Goal: Task Accomplishment & Management: Complete application form

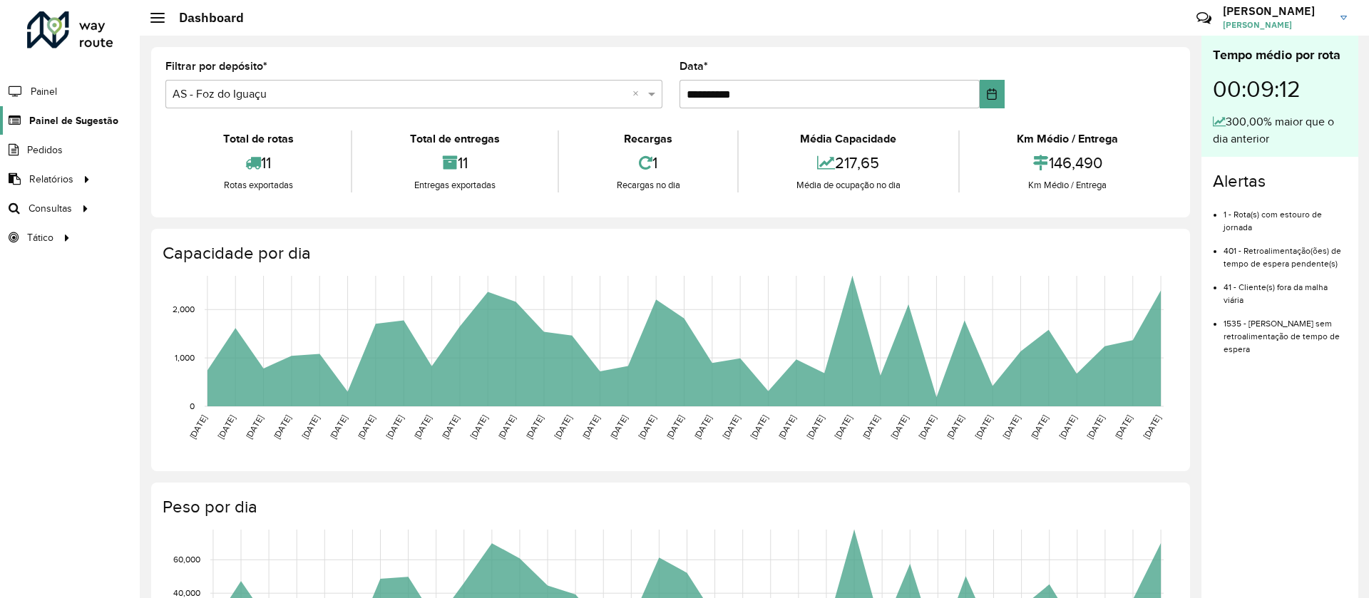
click at [59, 111] on link "Painel de Sugestão" at bounding box center [59, 120] width 118 height 29
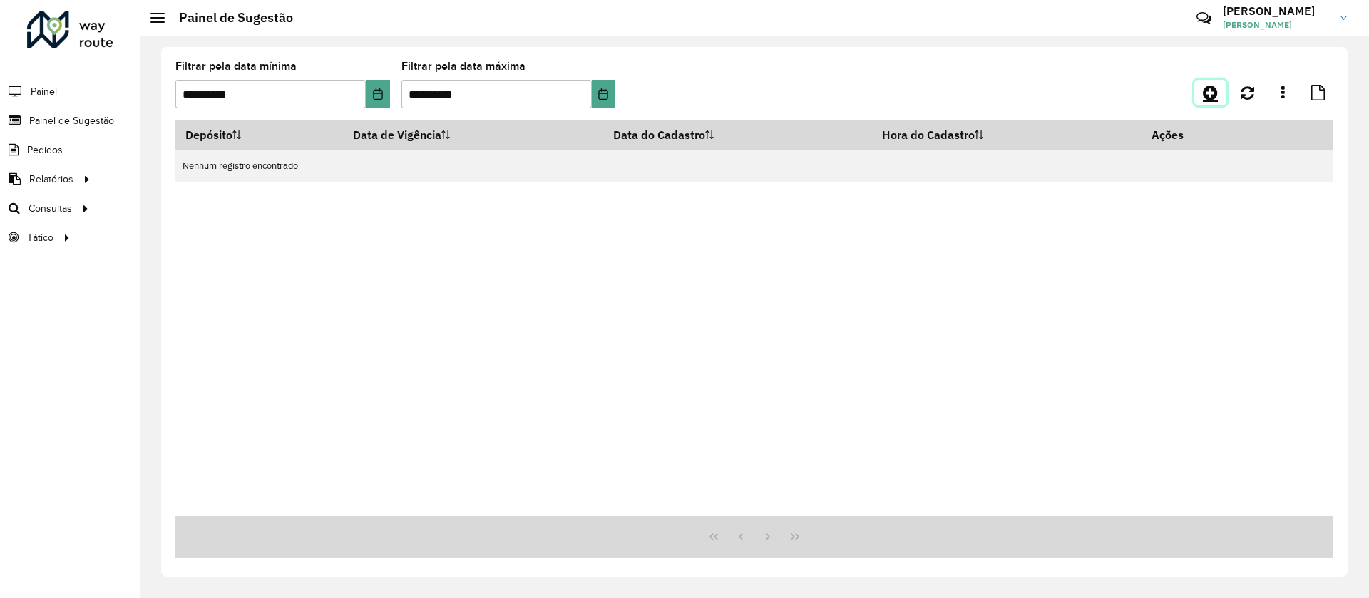
click at [1215, 101] on icon at bounding box center [1210, 92] width 15 height 17
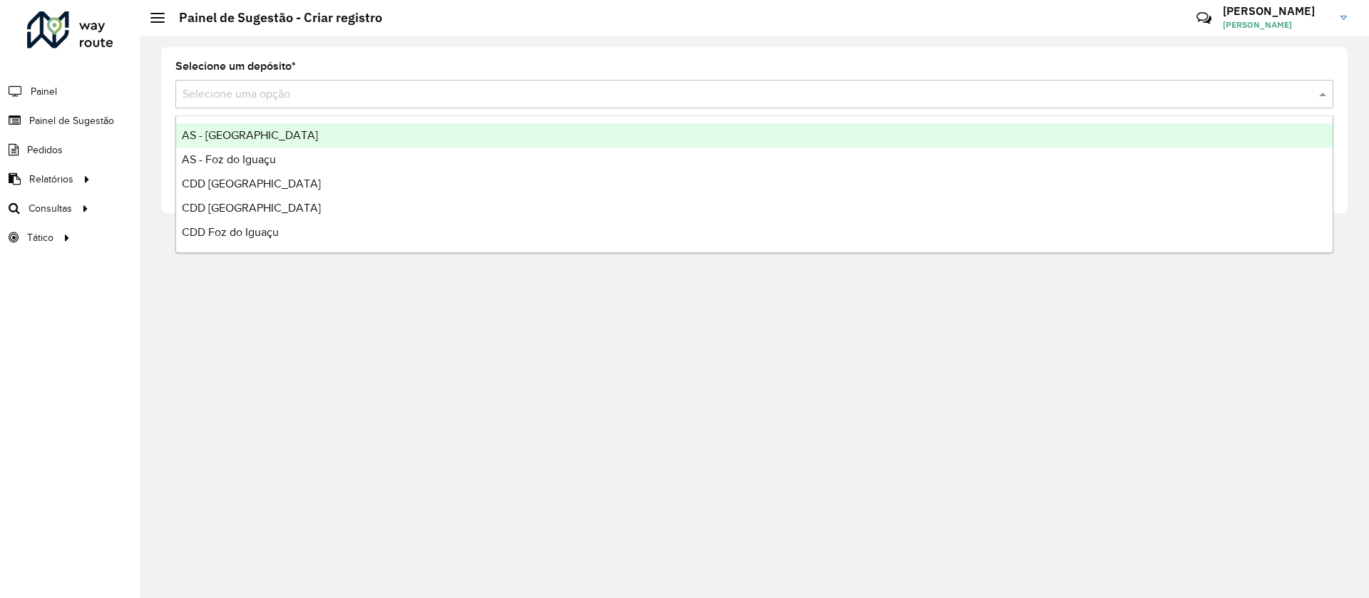
click at [265, 103] on div "Selecione uma opção" at bounding box center [754, 94] width 1158 height 29
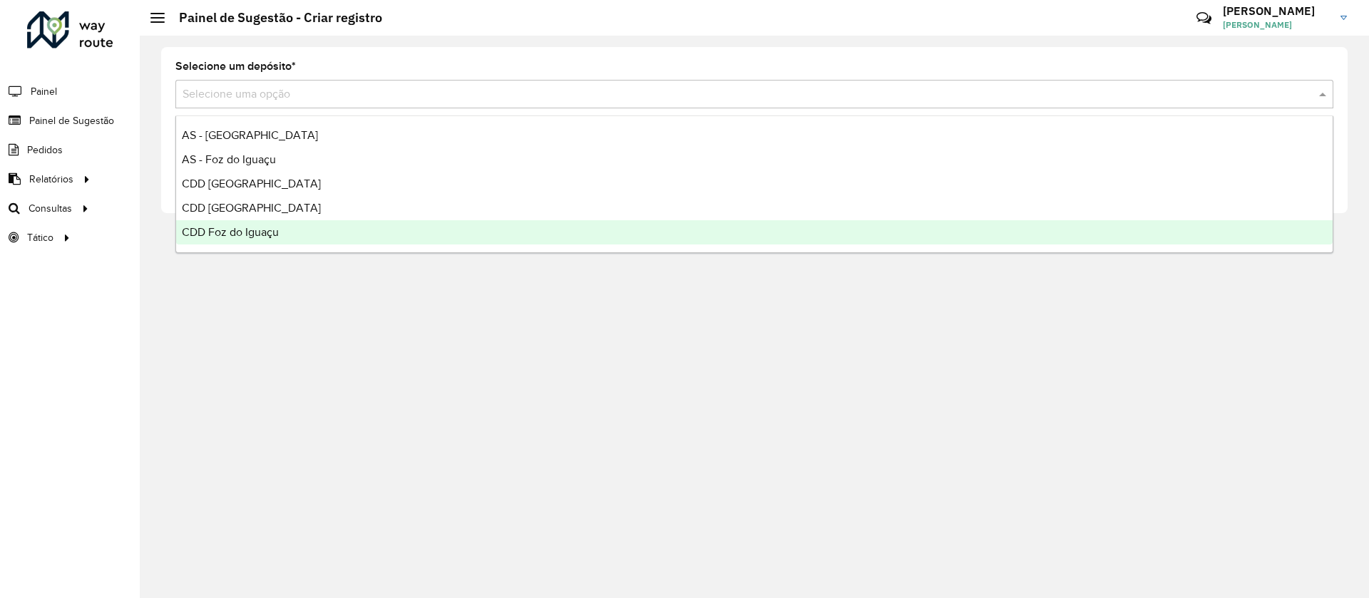
click at [255, 233] on span "CDD Foz do Iguaçu" at bounding box center [230, 232] width 97 height 12
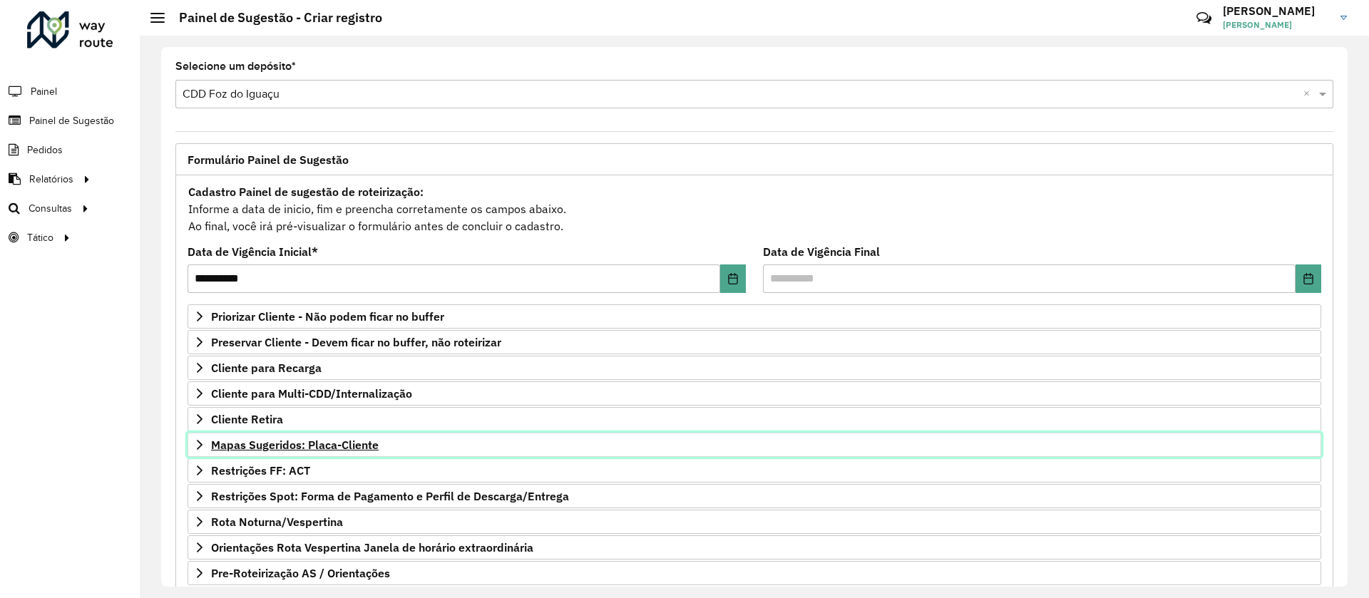
click at [264, 439] on span "Mapas Sugeridos: Placa-Cliente" at bounding box center [295, 444] width 168 height 11
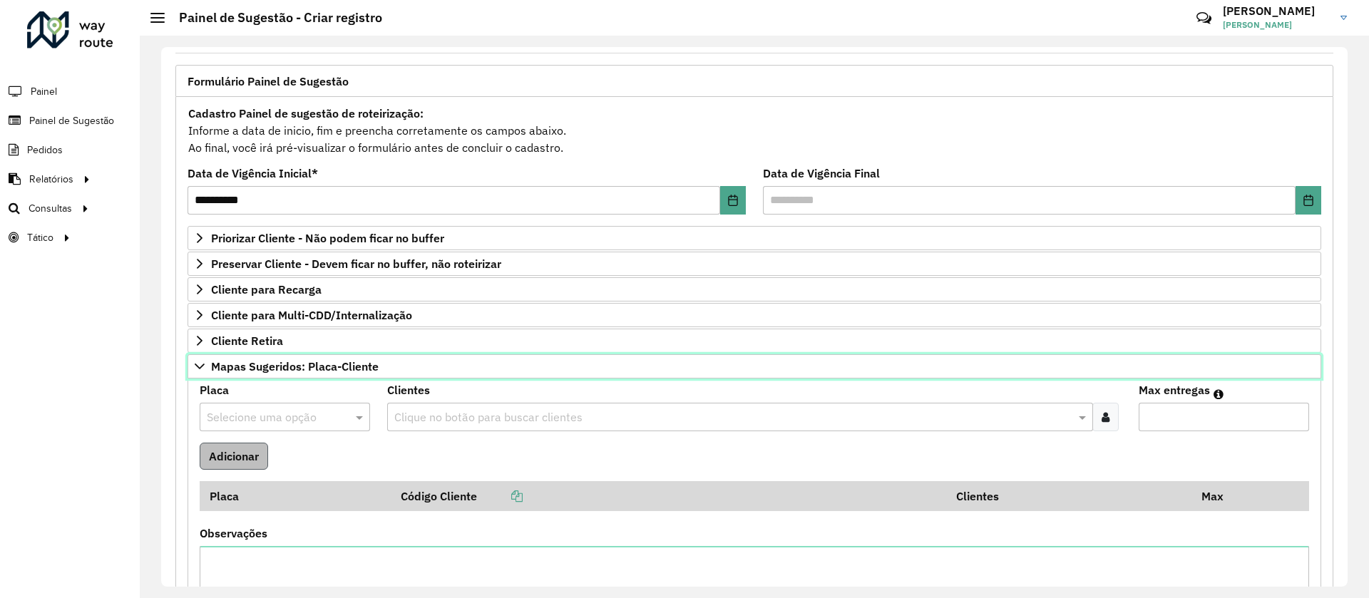
scroll to position [107, 0]
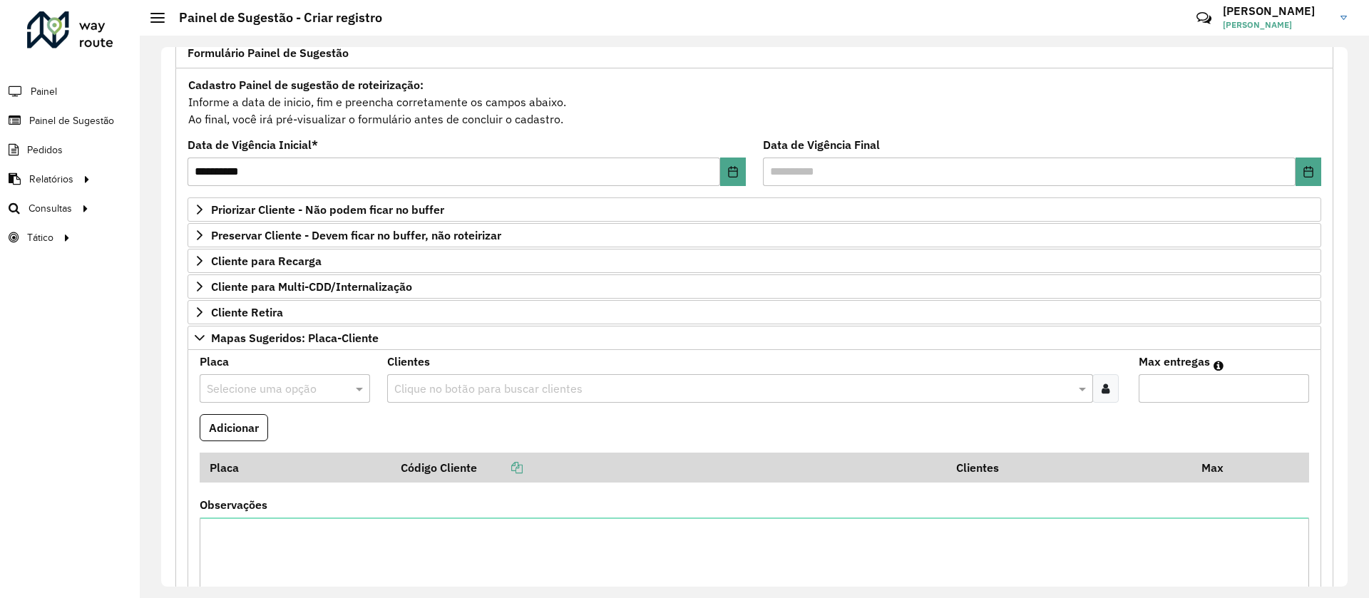
click at [266, 384] on input "text" at bounding box center [271, 389] width 128 height 17
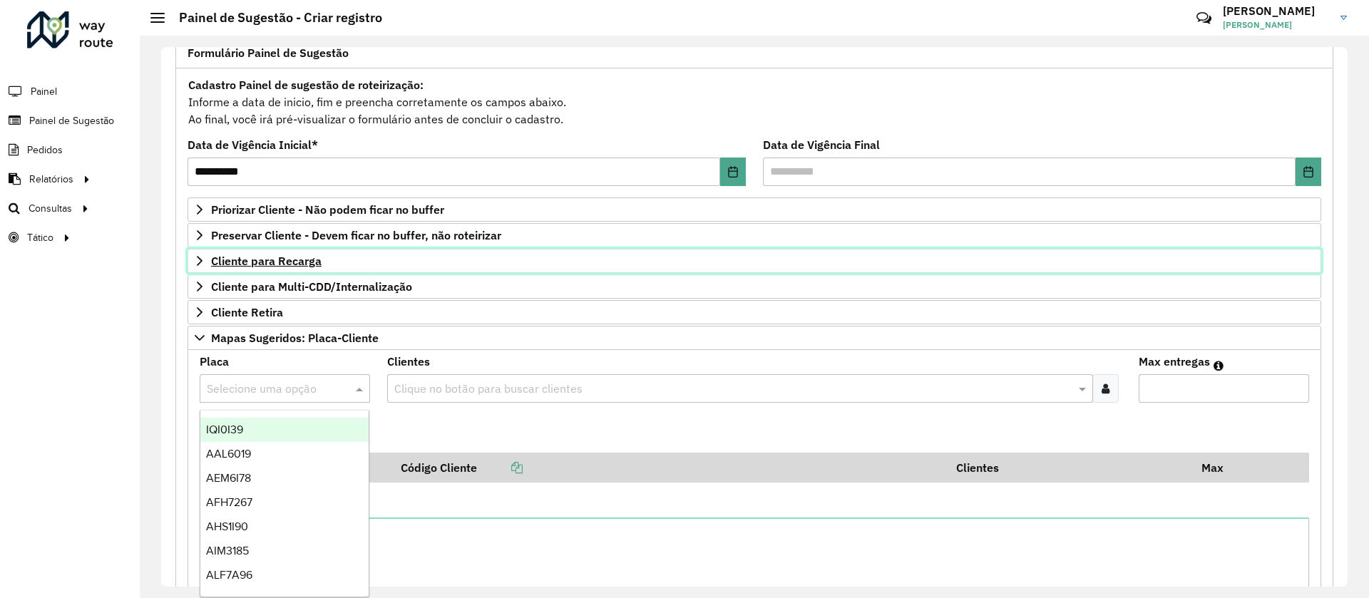
click at [248, 260] on span "Cliente para Recarga" at bounding box center [266, 260] width 111 height 11
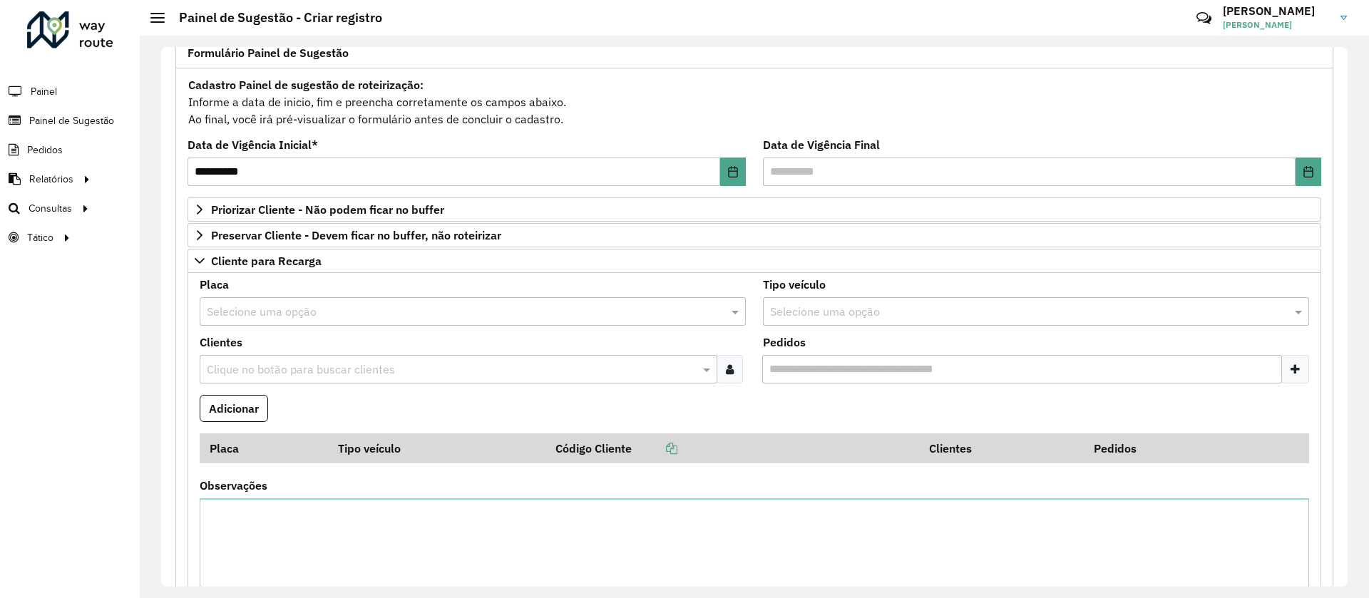
click at [241, 312] on input "text" at bounding box center [459, 312] width 504 height 17
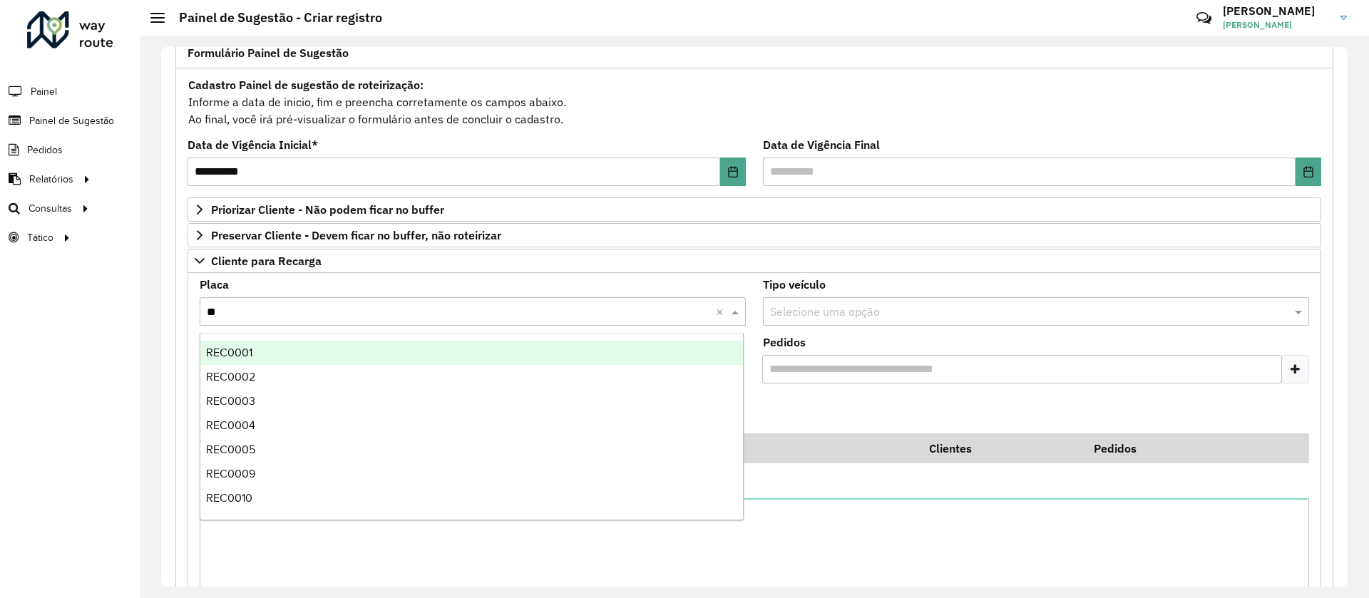
type input "***"
click at [256, 347] on div "REC0001" at bounding box center [471, 353] width 543 height 24
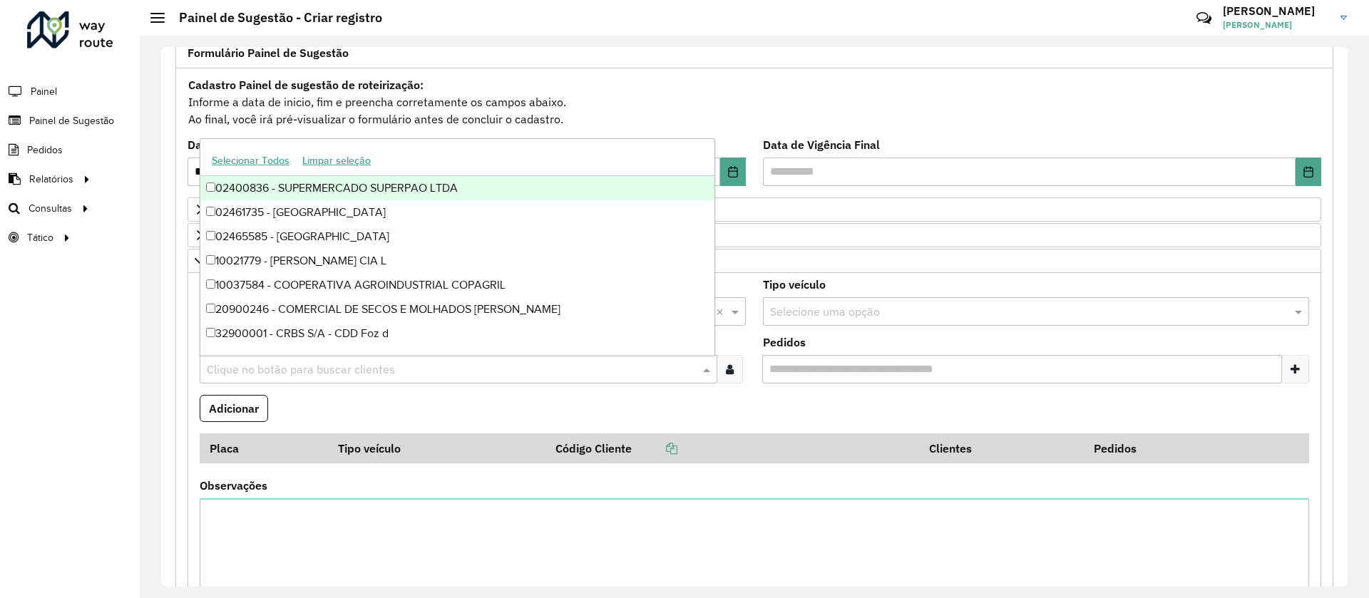
click at [237, 372] on input "text" at bounding box center [451, 370] width 496 height 17
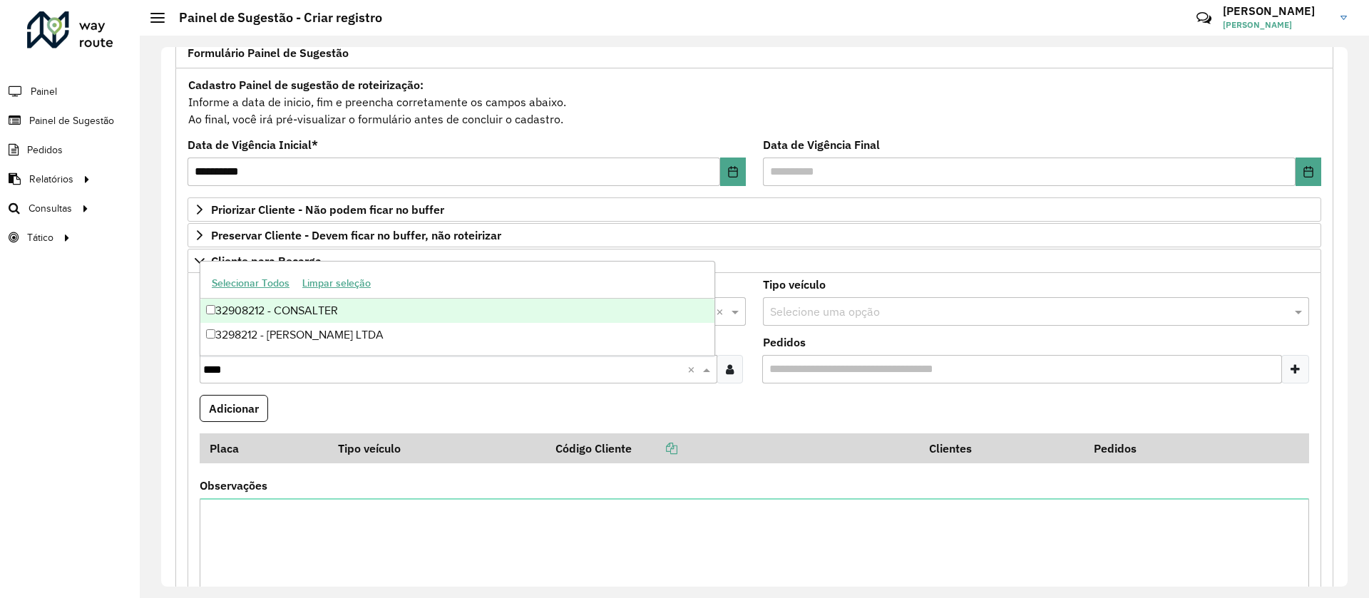
type input "****"
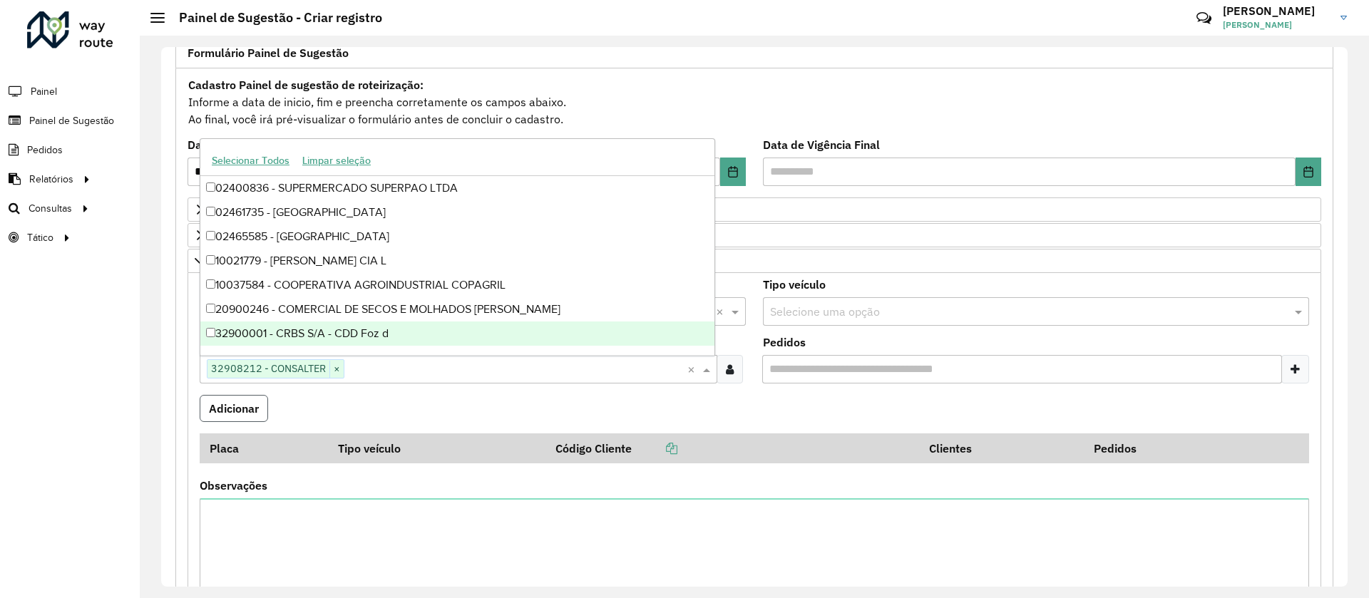
click at [217, 411] on button "Adicionar" at bounding box center [234, 408] width 68 height 27
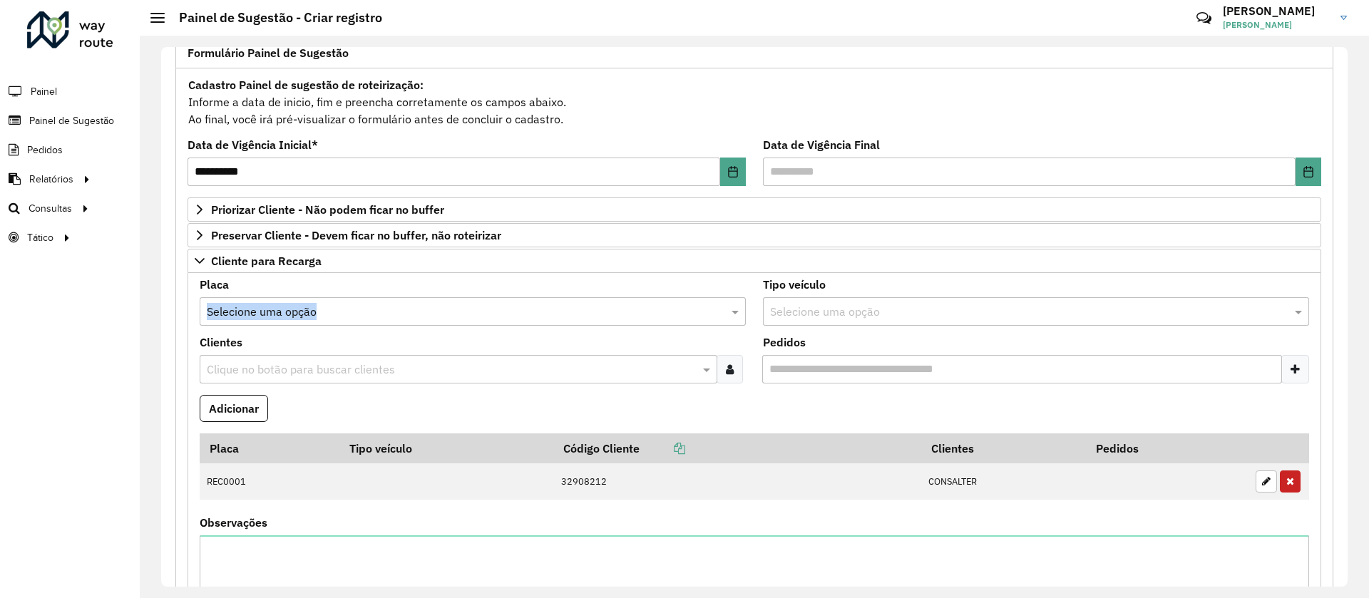
drag, startPoint x: 280, startPoint y: 297, endPoint x: 264, endPoint y: 317, distance: 26.0
click at [264, 317] on div "Placa Selecione uma opção" at bounding box center [473, 303] width 546 height 46
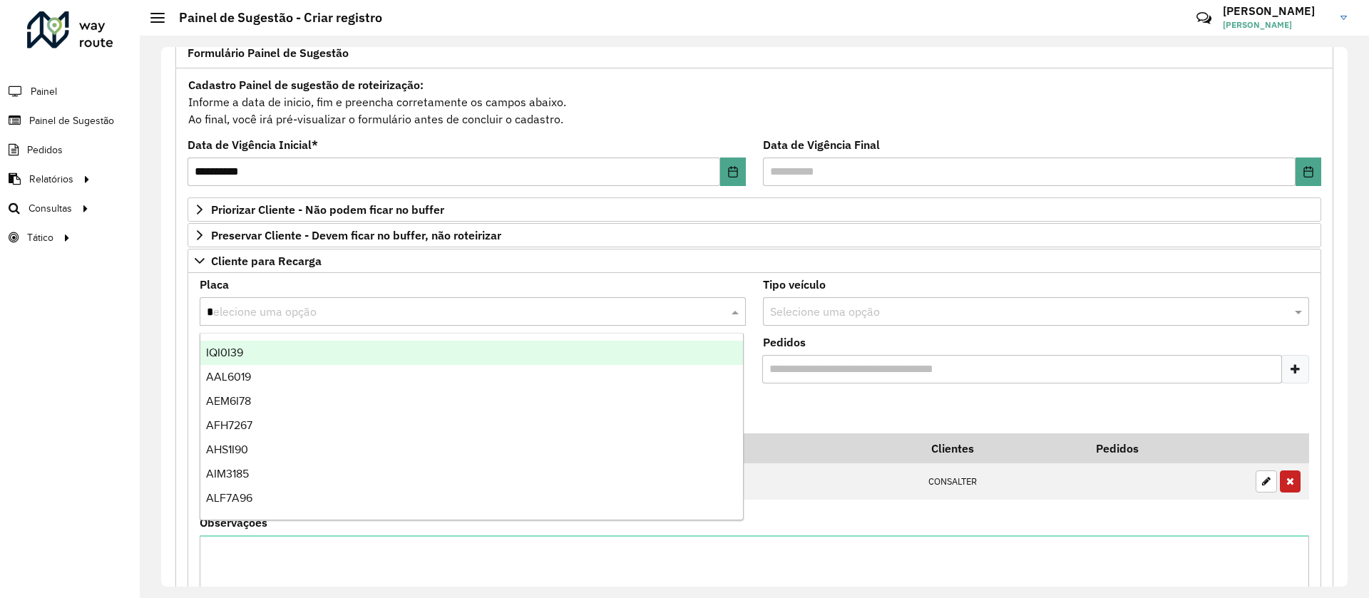
click at [264, 317] on input "*" at bounding box center [459, 312] width 504 height 17
type input "***"
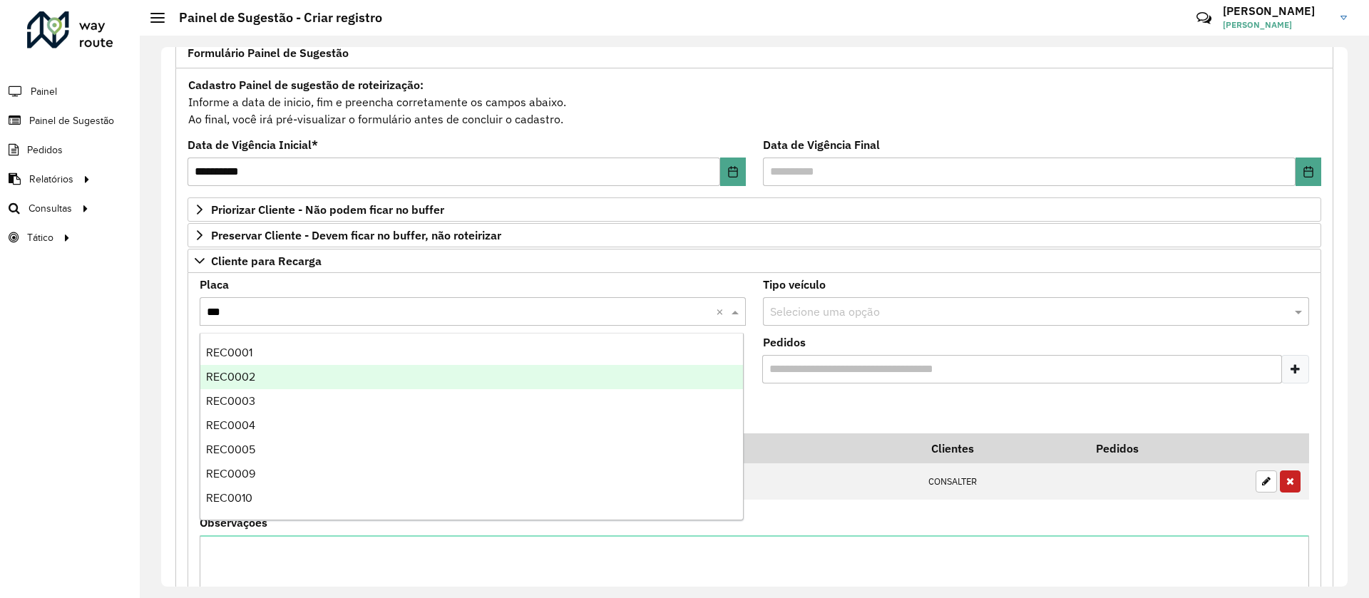
click at [250, 382] on span "REC0002" at bounding box center [230, 377] width 49 height 12
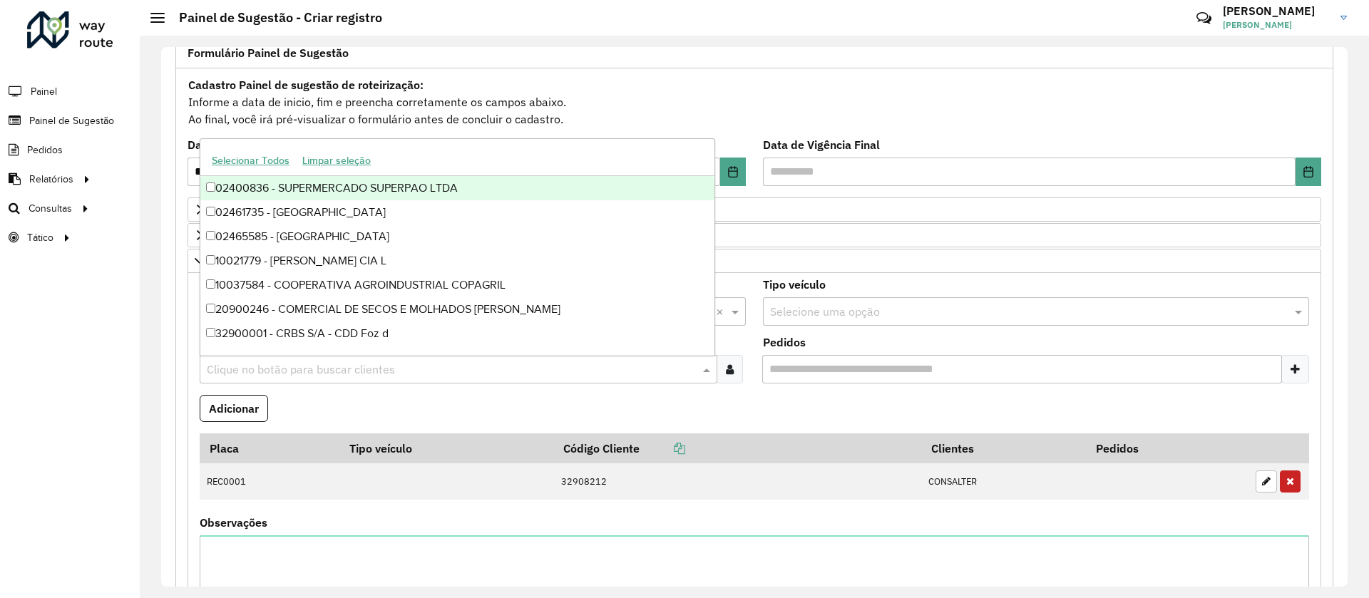
click at [279, 362] on input "text" at bounding box center [451, 370] width 496 height 17
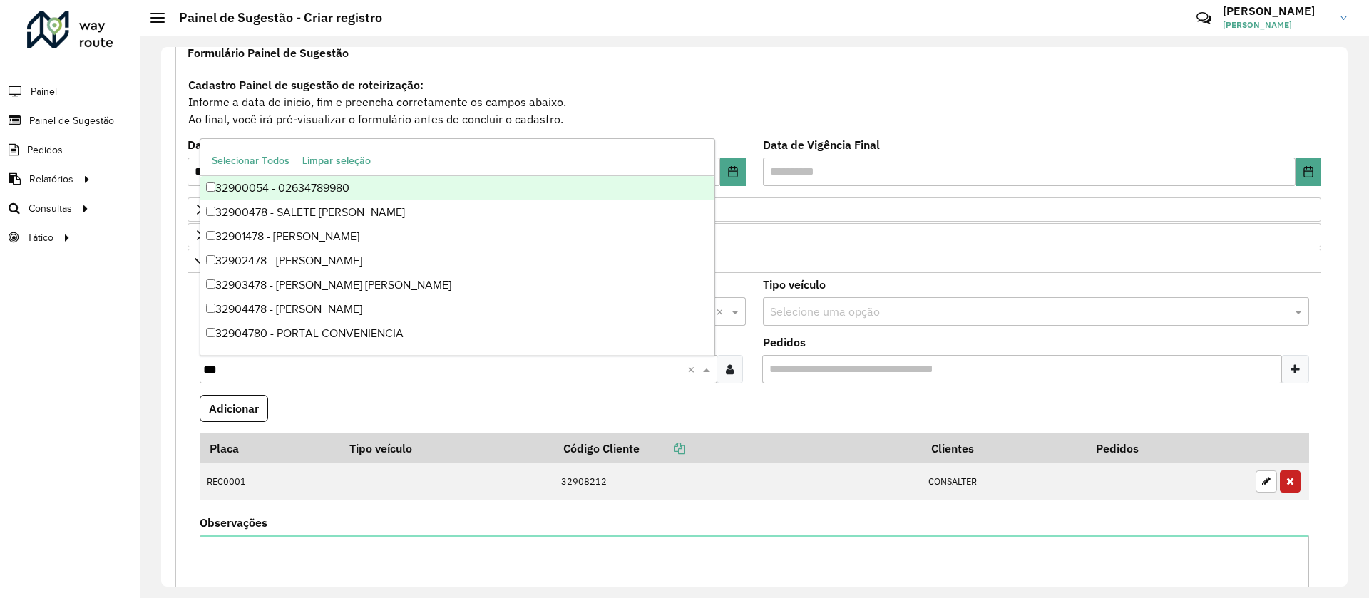
type input "****"
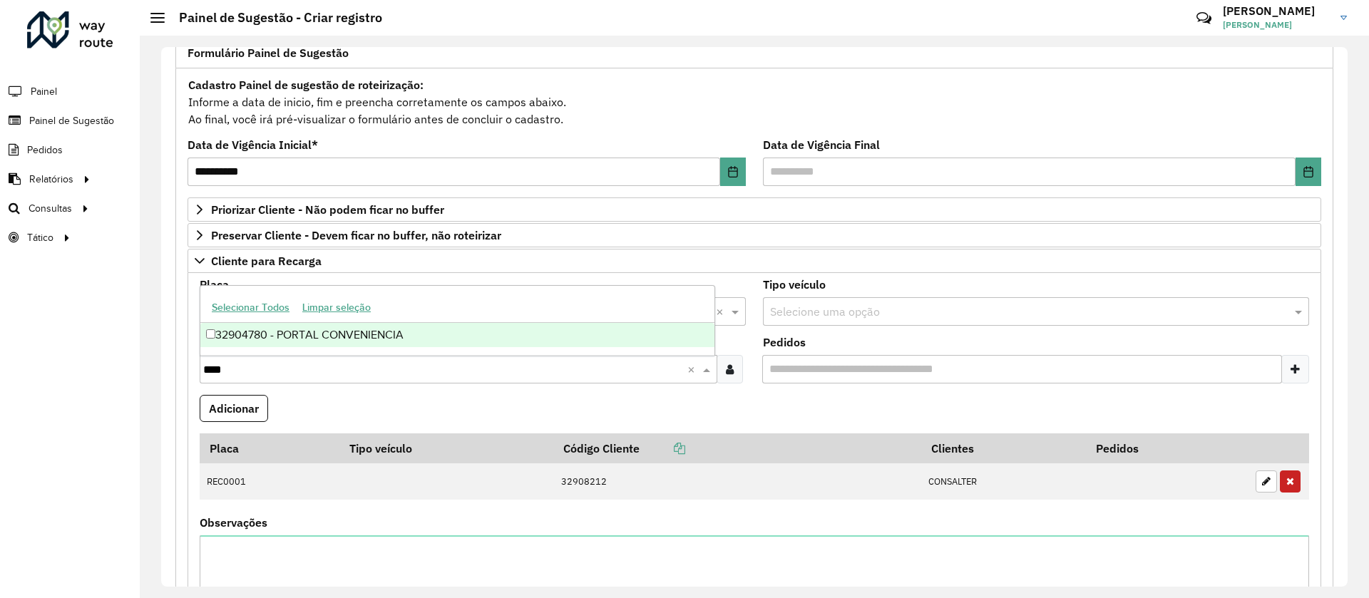
click at [205, 332] on div "32904780 - PORTAL CONVENIENCIA" at bounding box center [457, 335] width 514 height 24
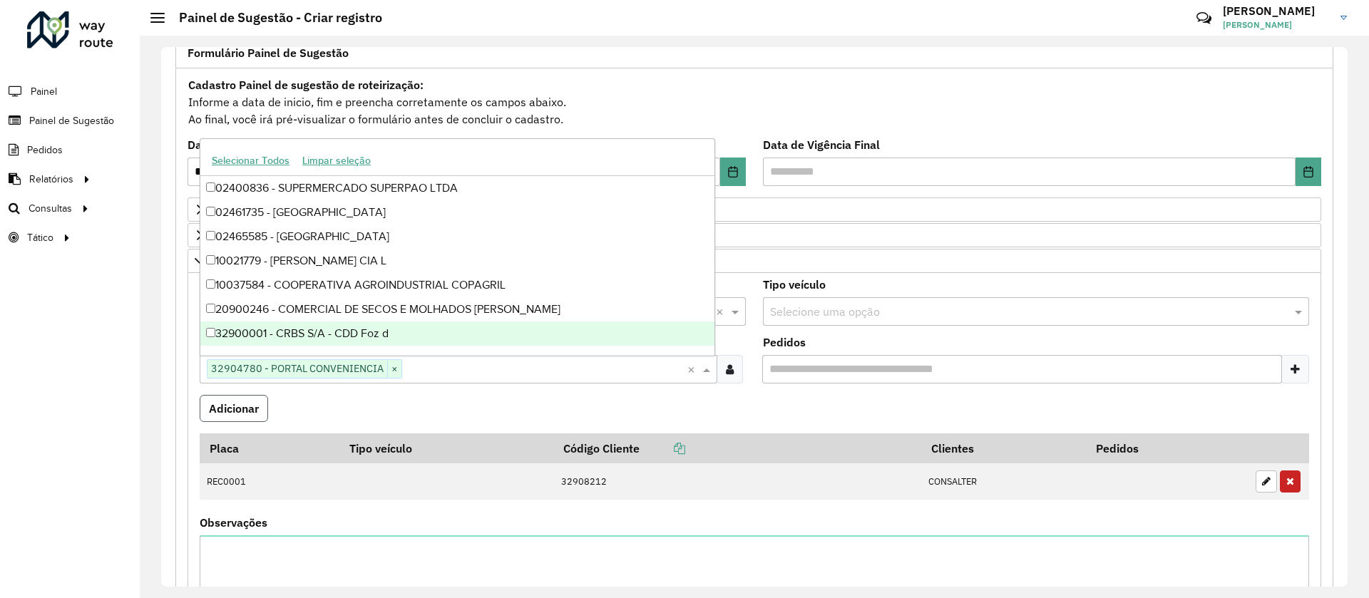
click at [227, 403] on button "Adicionar" at bounding box center [234, 408] width 68 height 27
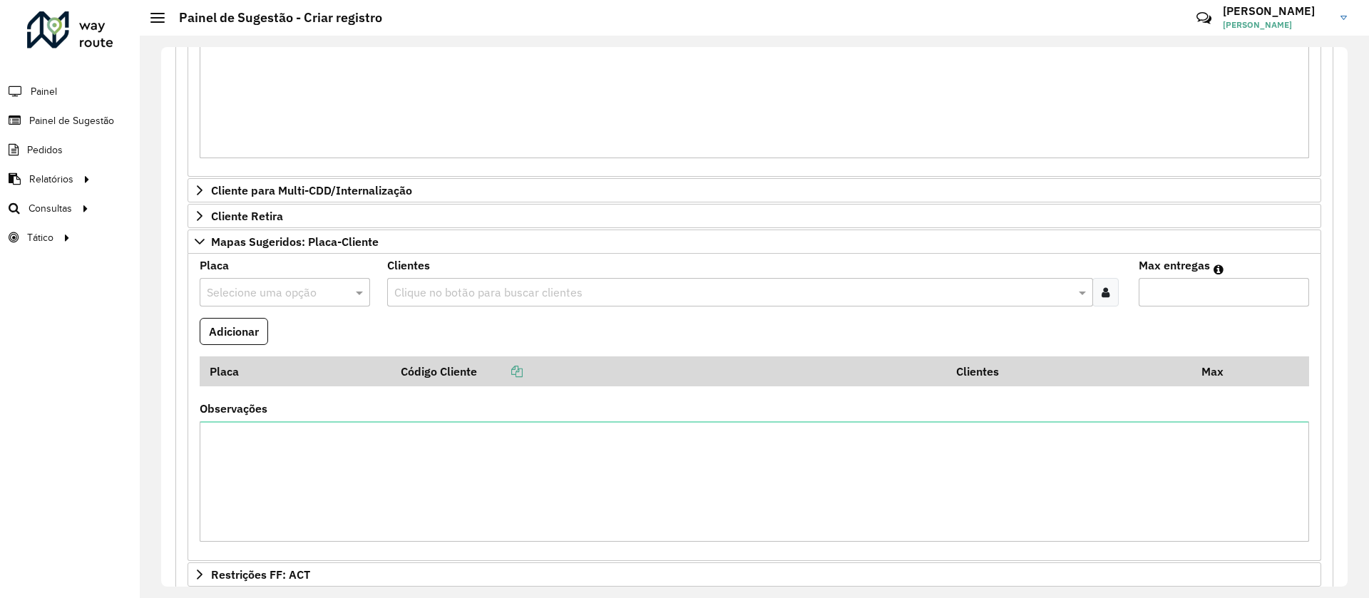
scroll to position [859, 0]
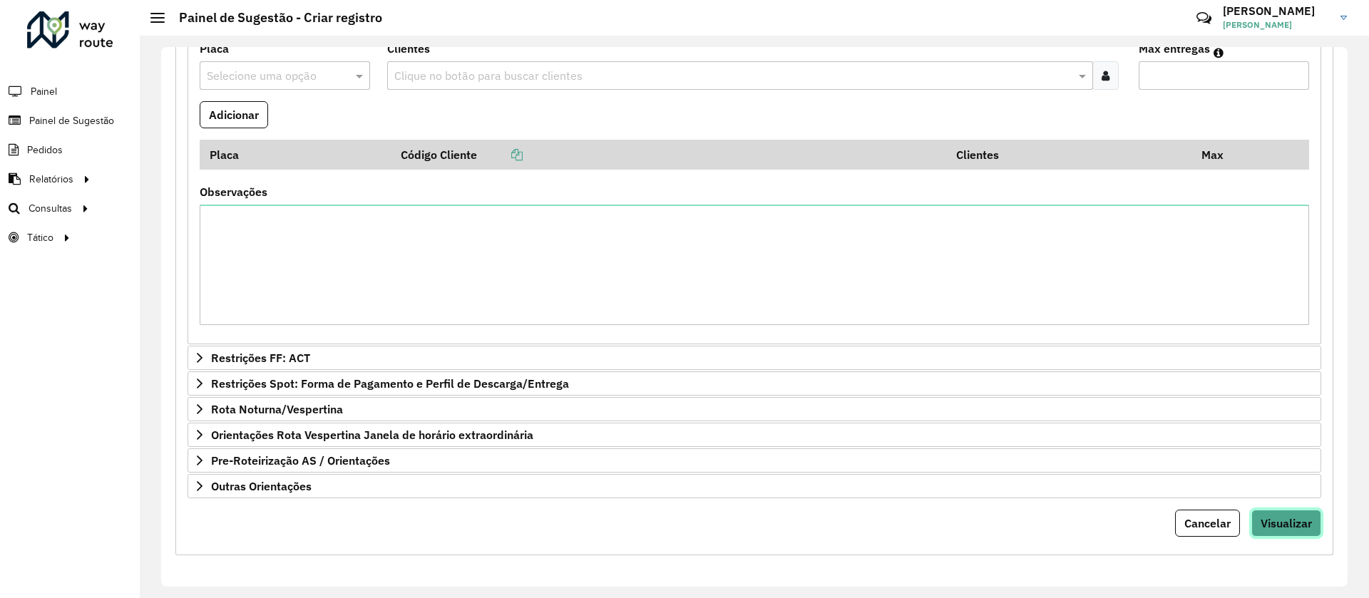
click at [1267, 516] on span "Visualizar" at bounding box center [1286, 523] width 51 height 14
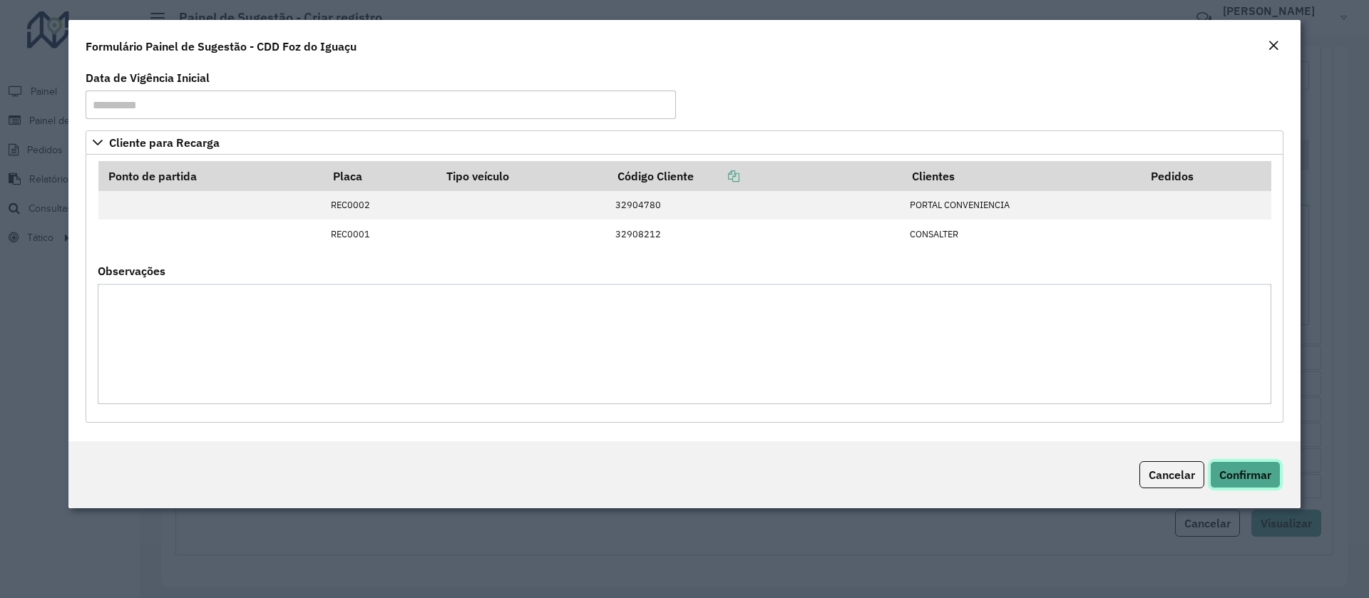
click at [1248, 473] on span "Confirmar" at bounding box center [1246, 475] width 52 height 14
